Goal: Browse casually: Explore the website without a specific task or goal

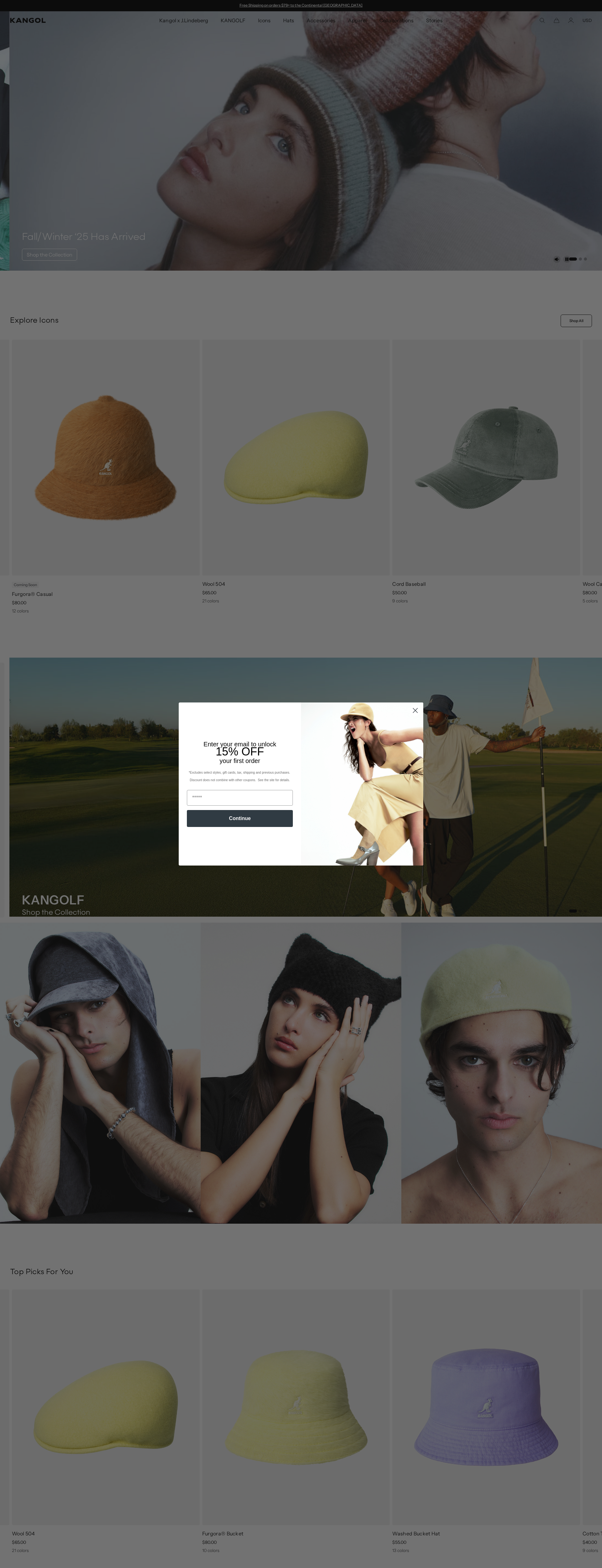
scroll to position [0, 129]
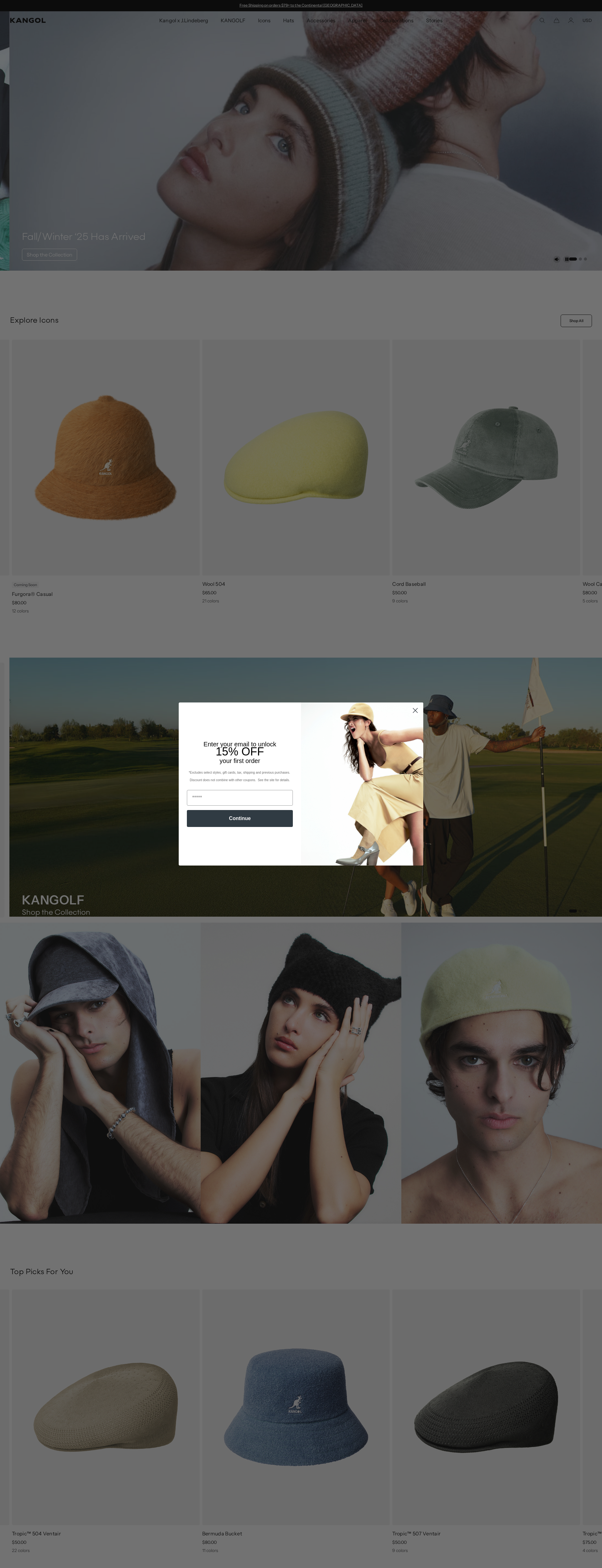
scroll to position [0, 129]
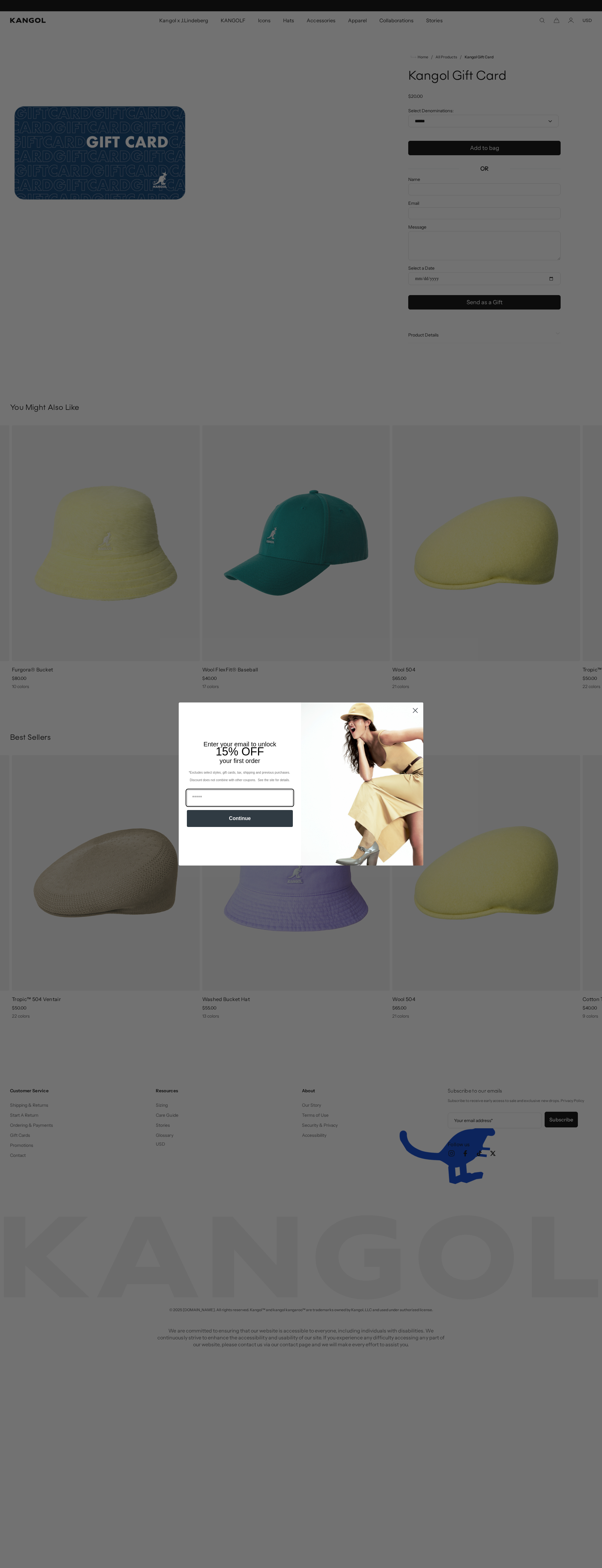
scroll to position [0, 129]
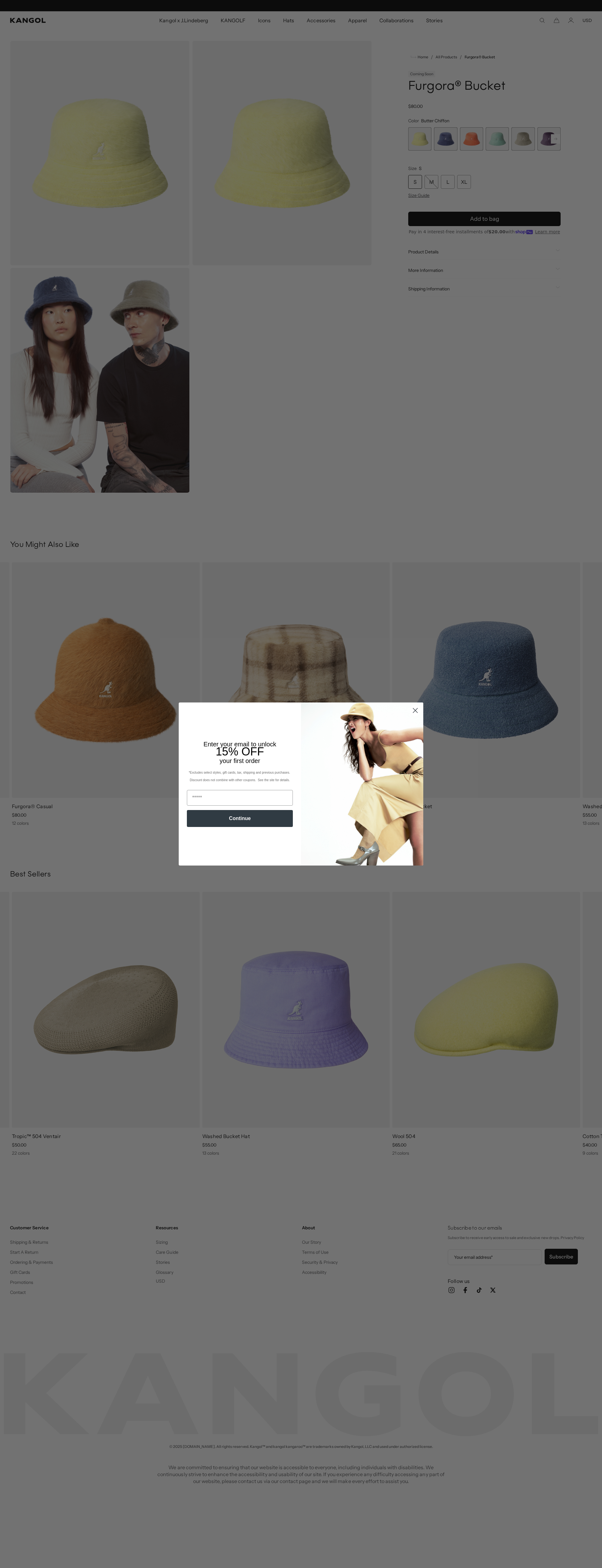
scroll to position [0, 129]
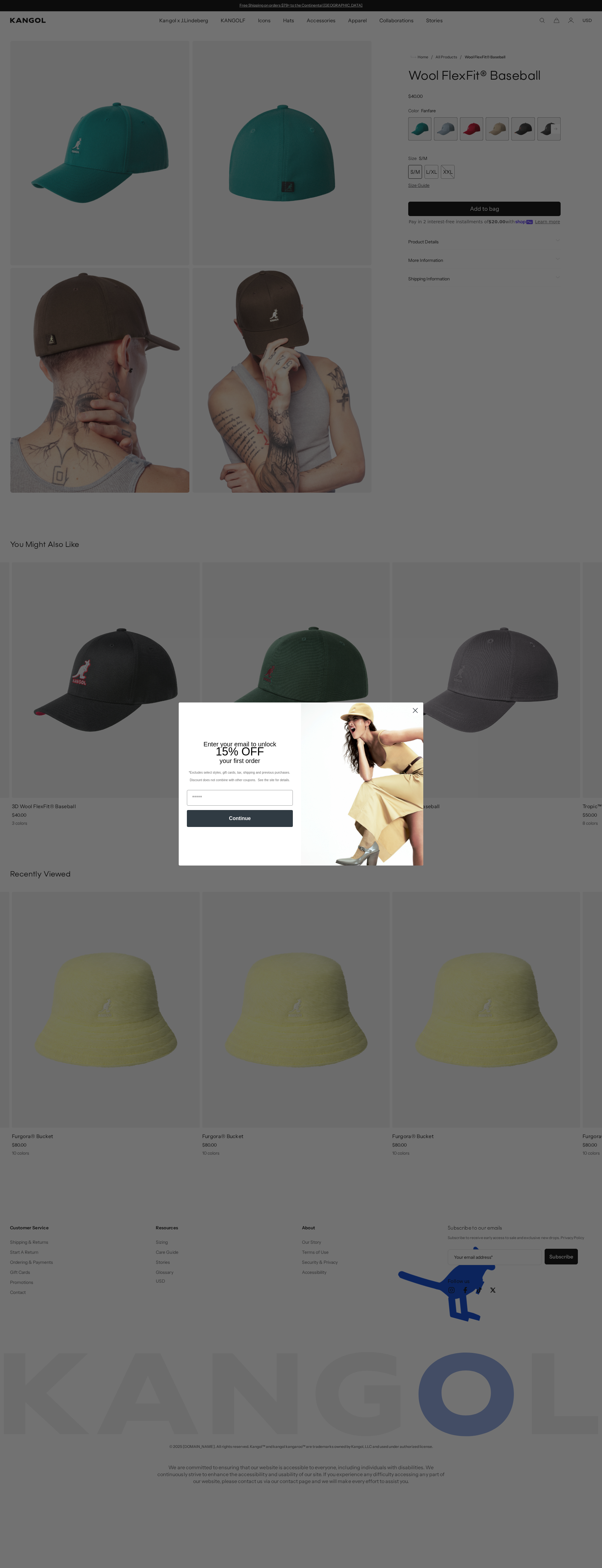
scroll to position [0, 129]
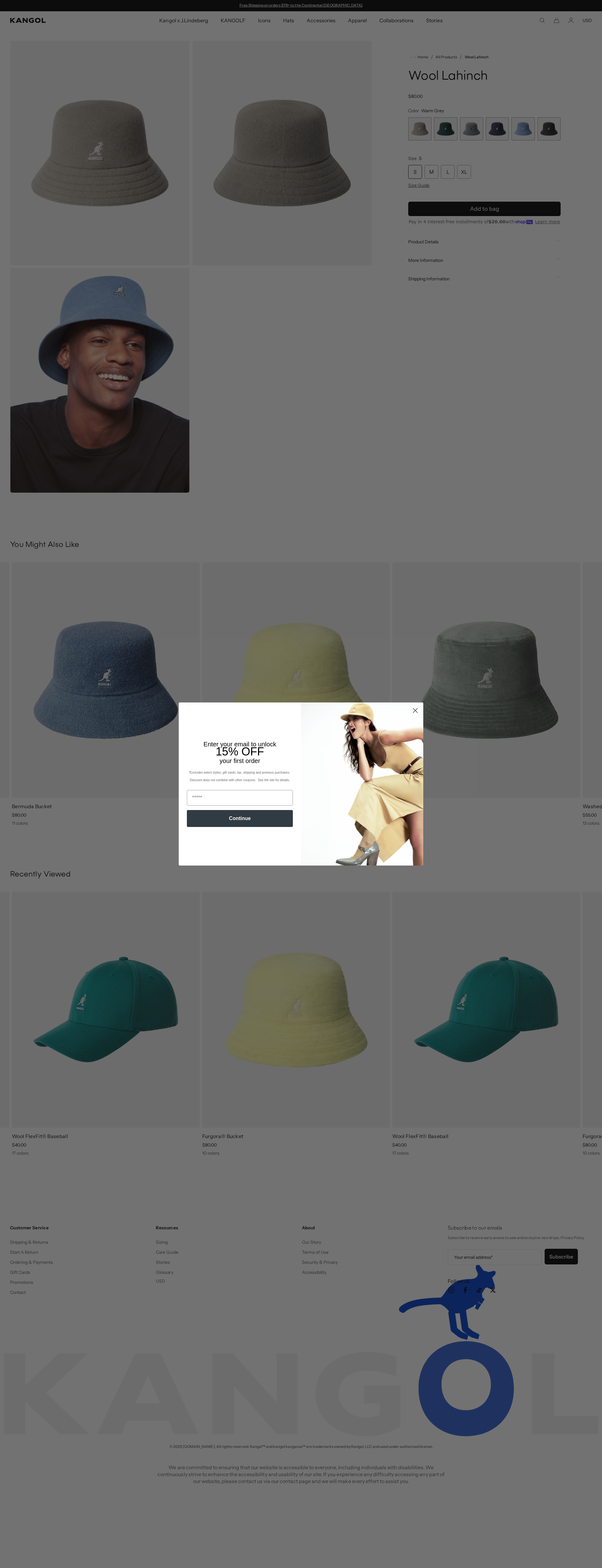
scroll to position [0, 129]
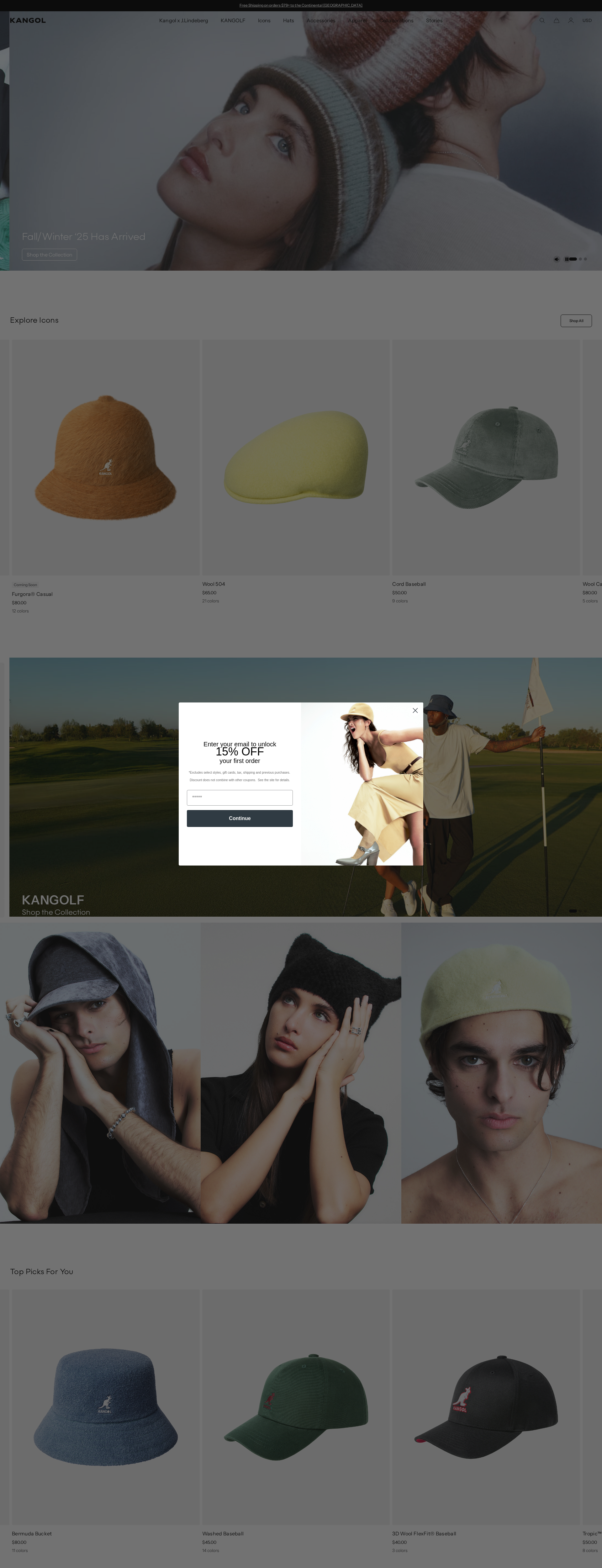
scroll to position [0, 129]
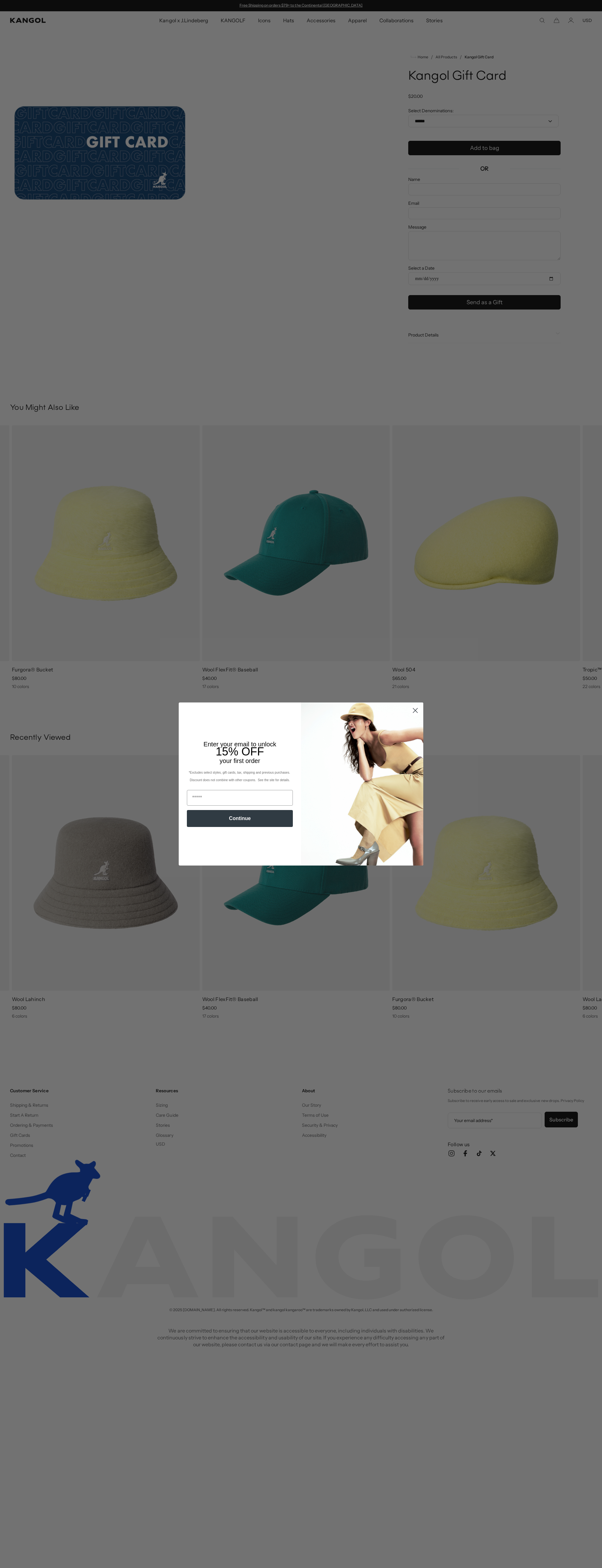
scroll to position [0, 129]
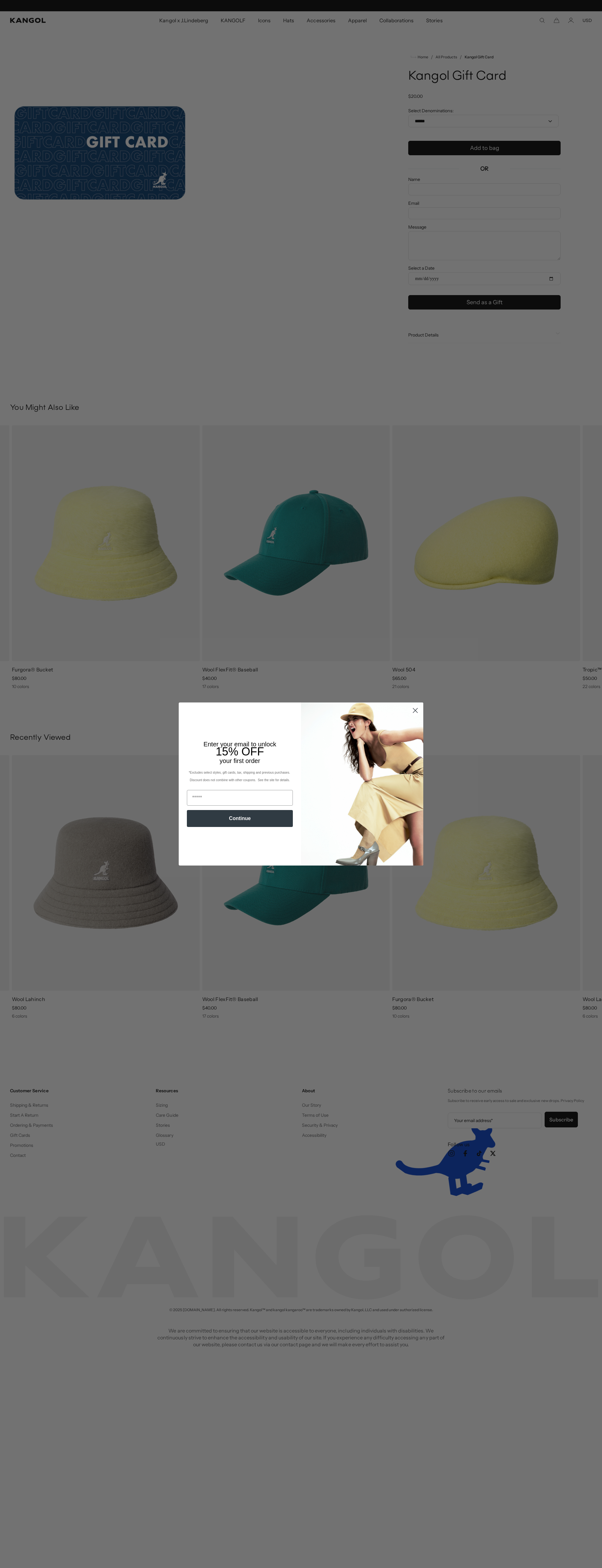
scroll to position [0, 129]
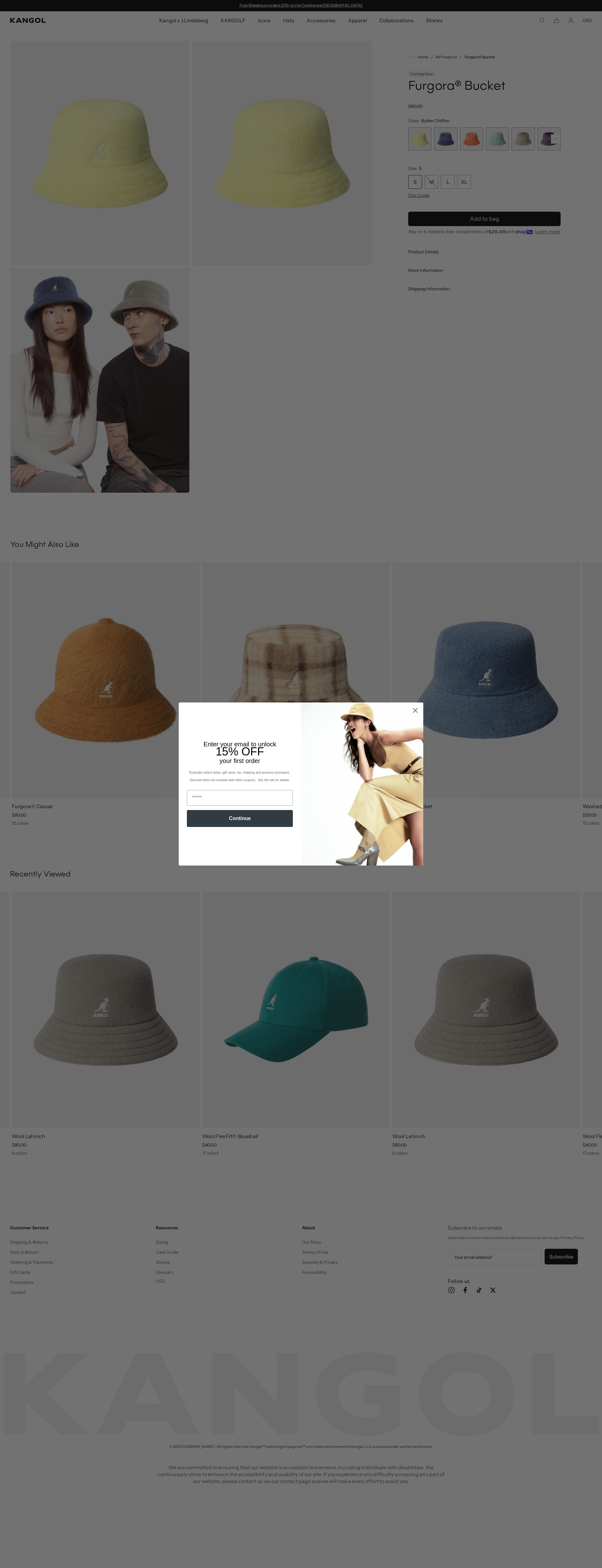
scroll to position [0, 129]
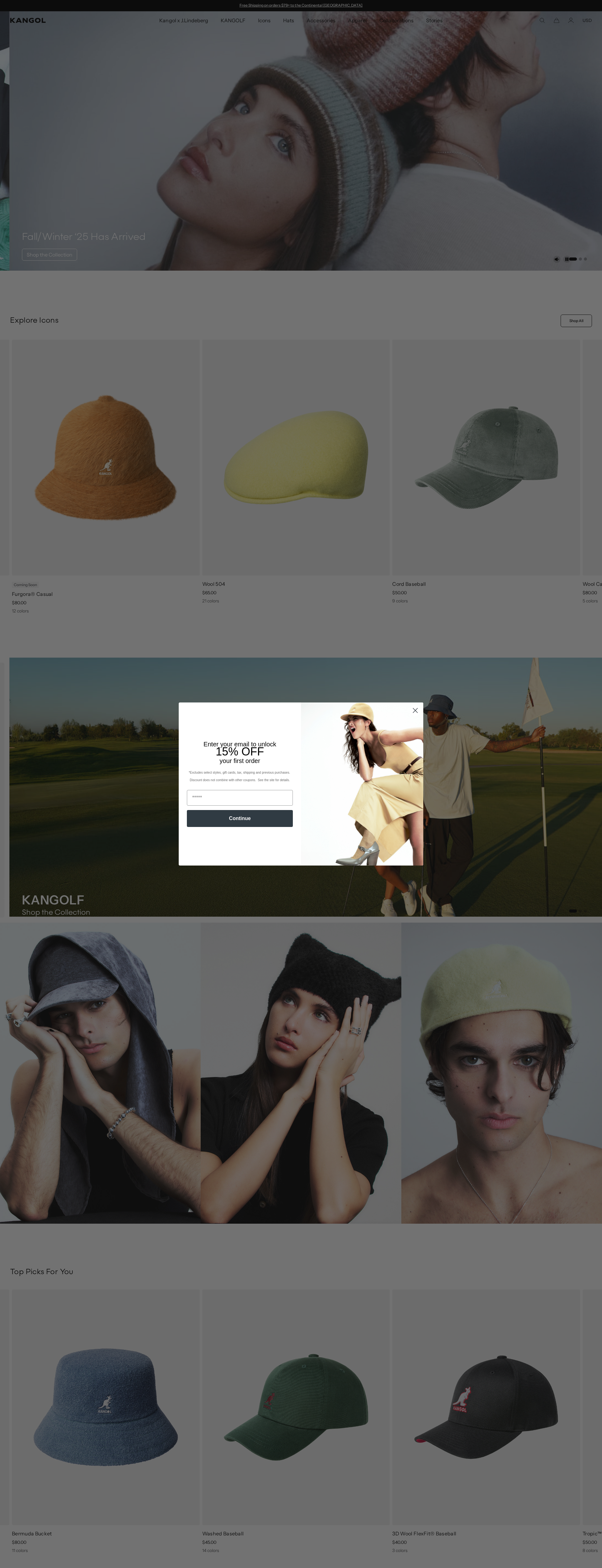
scroll to position [0, 129]
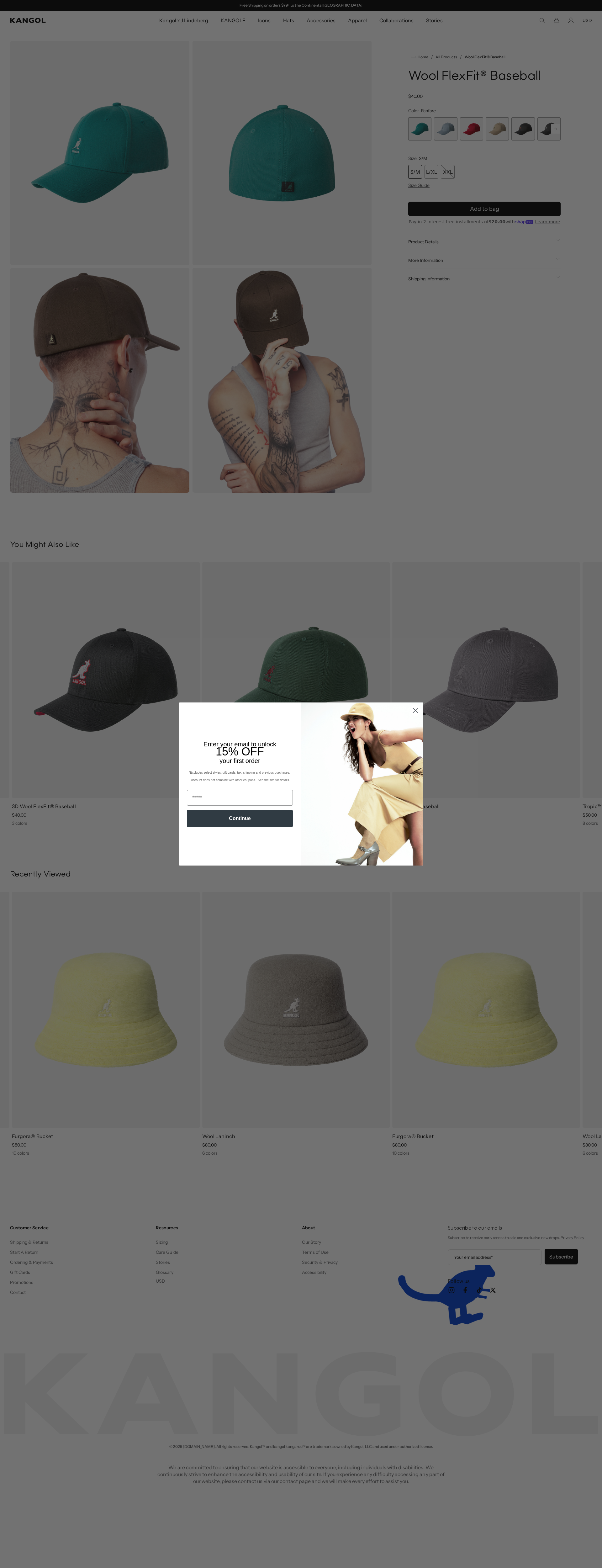
scroll to position [0, 129]
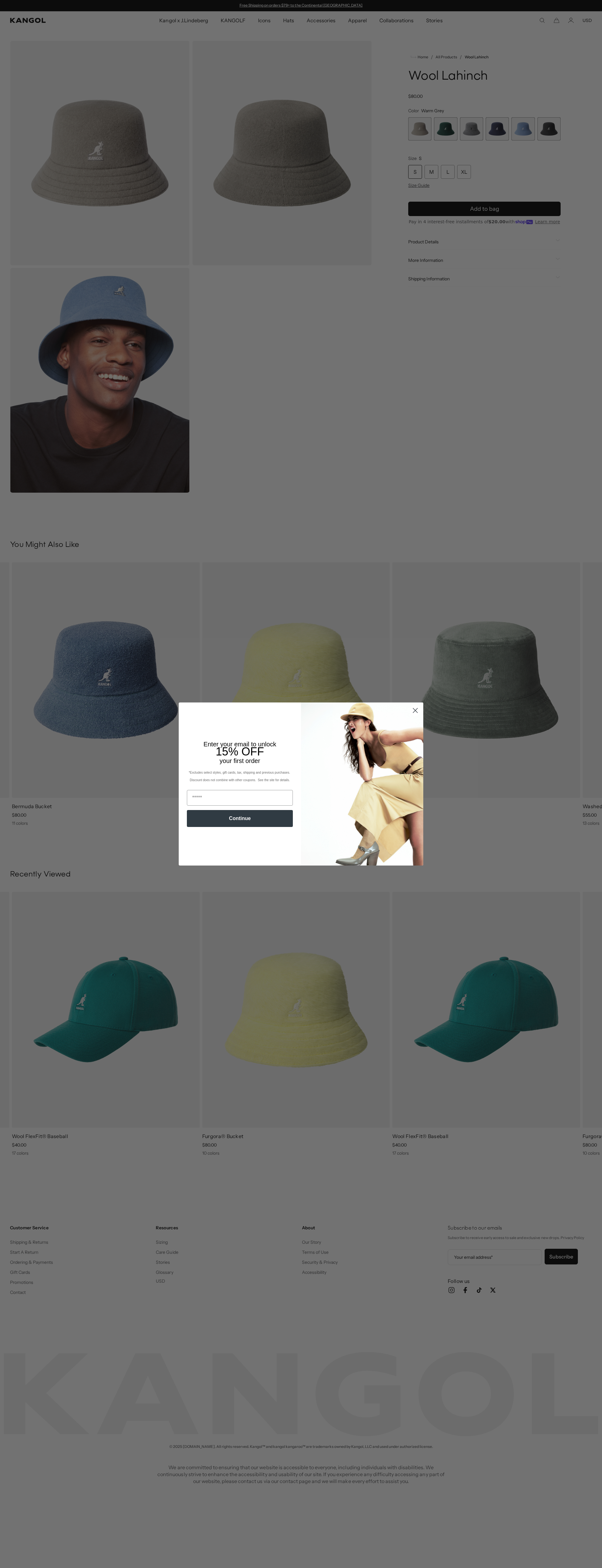
scroll to position [0, 129]
